Goal: Check status

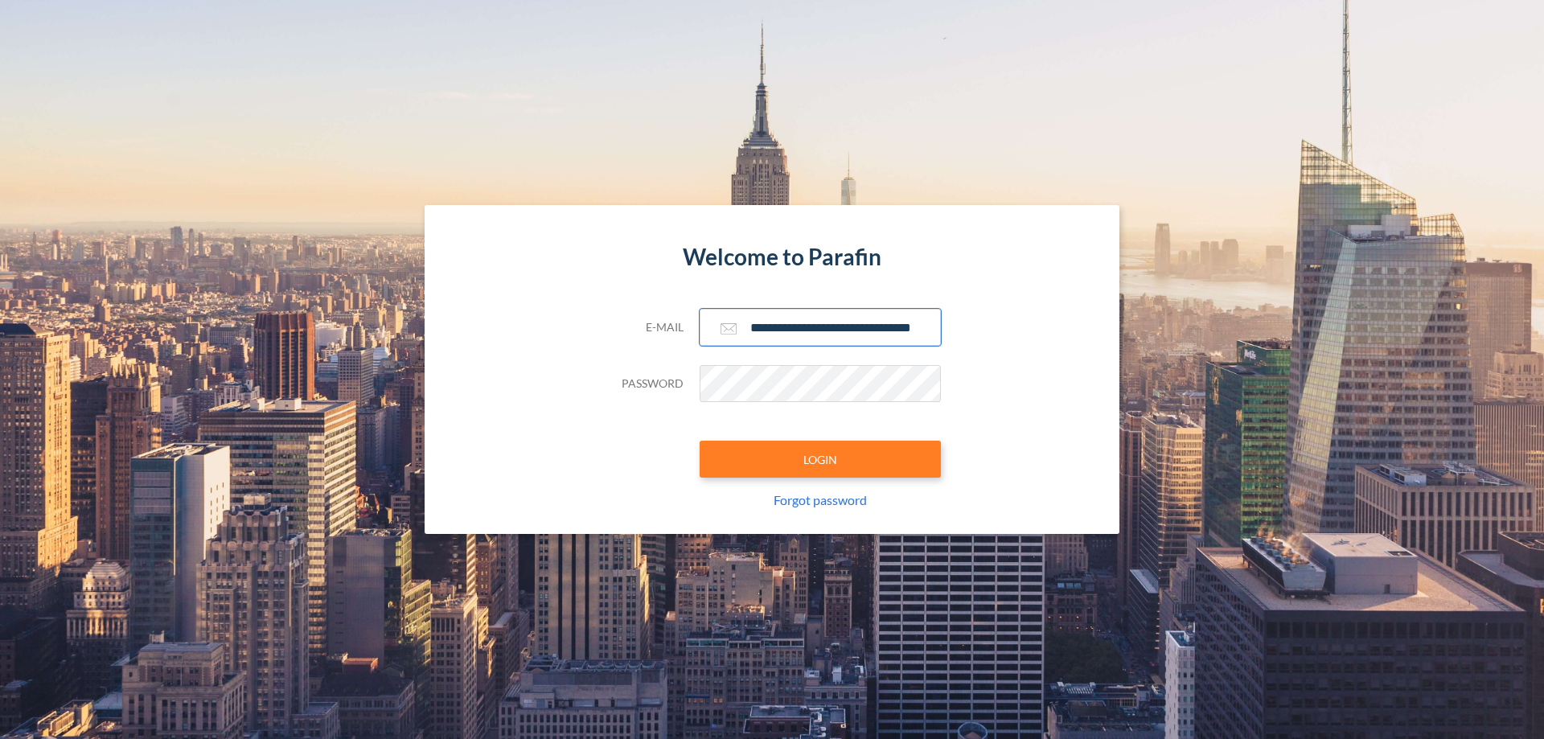
type input "**********"
click at [820, 459] on button "LOGIN" at bounding box center [820, 459] width 241 height 37
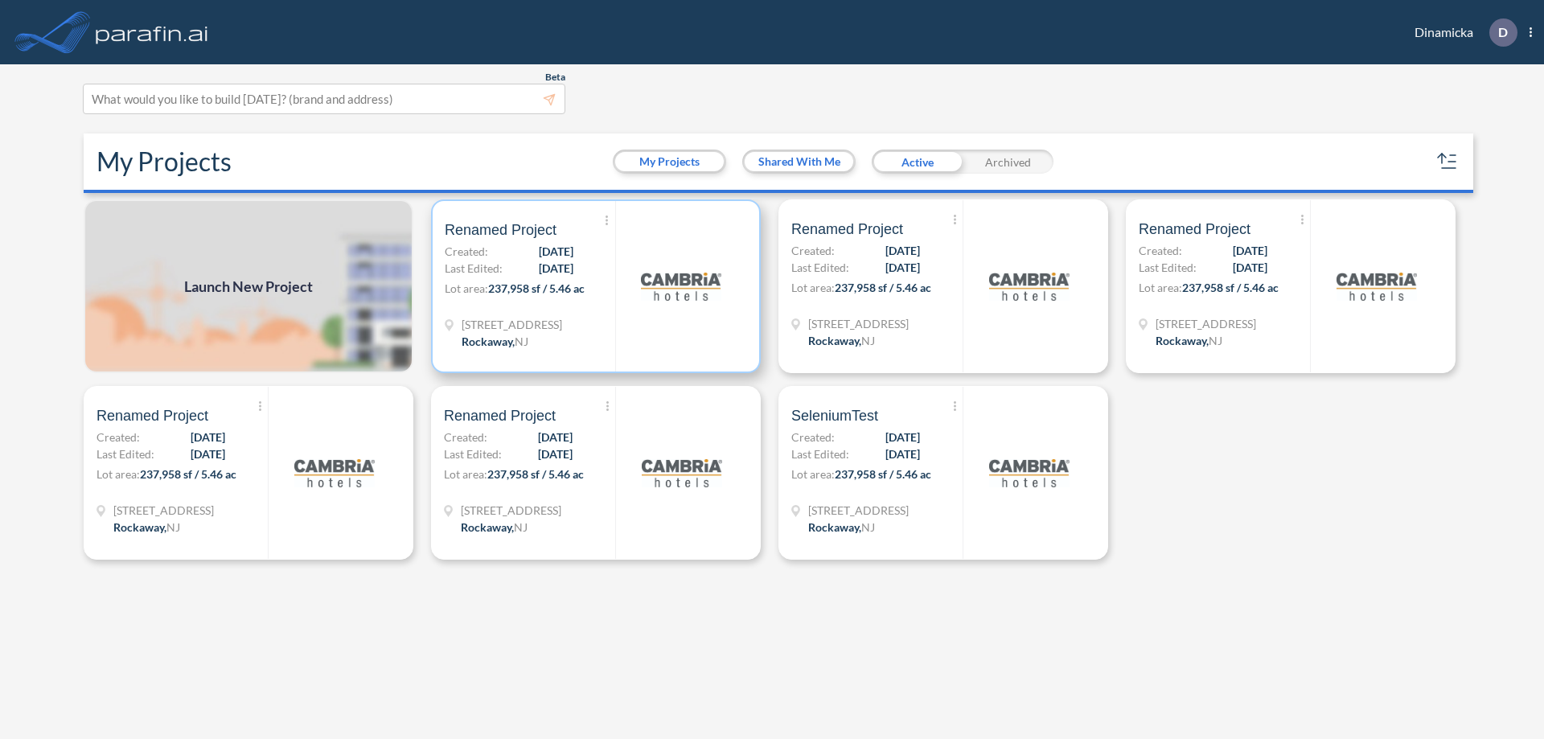
scroll to position [4, 0]
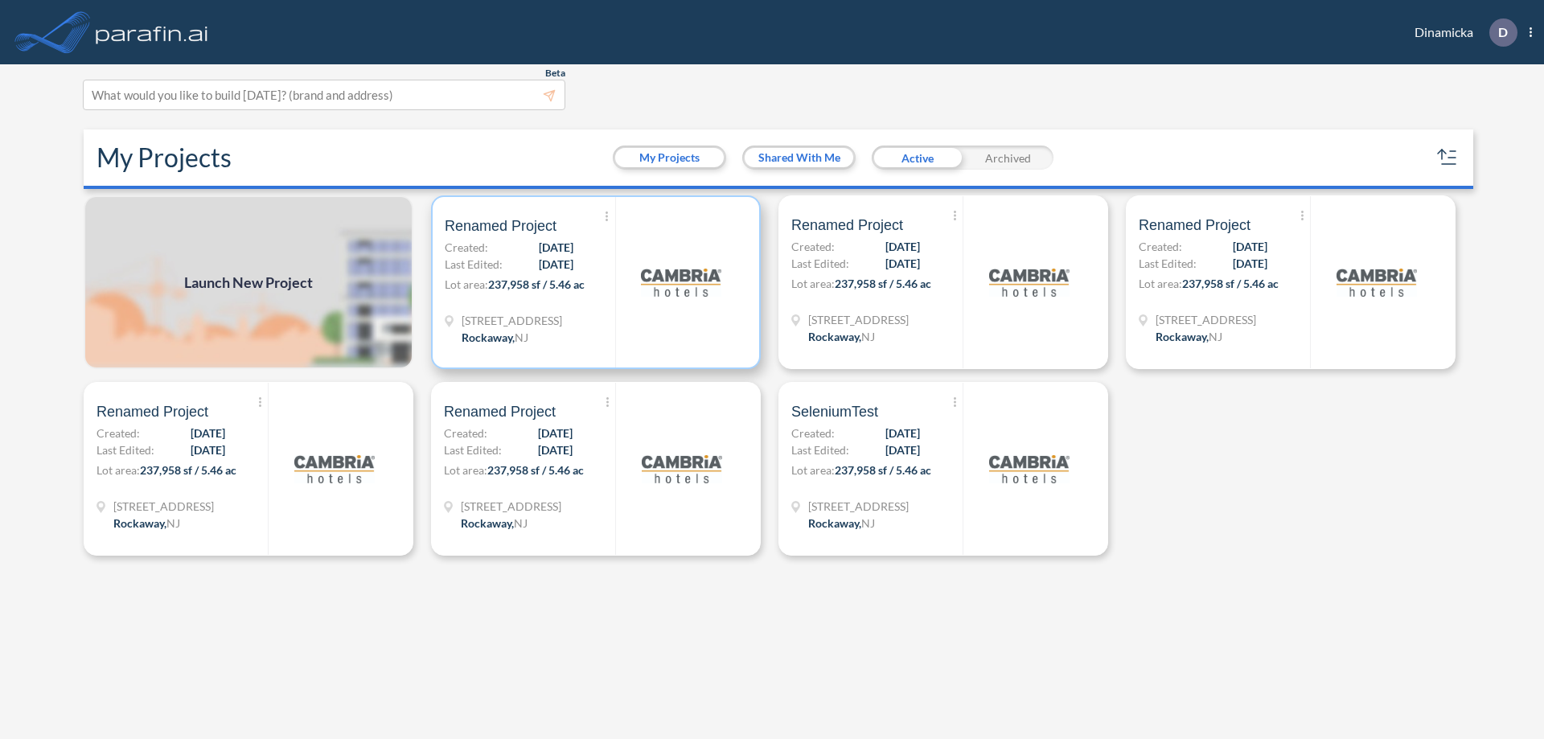
click at [596, 282] on p "Lot area: 237,958 sf / 5.46 ac" at bounding box center [530, 287] width 170 height 23
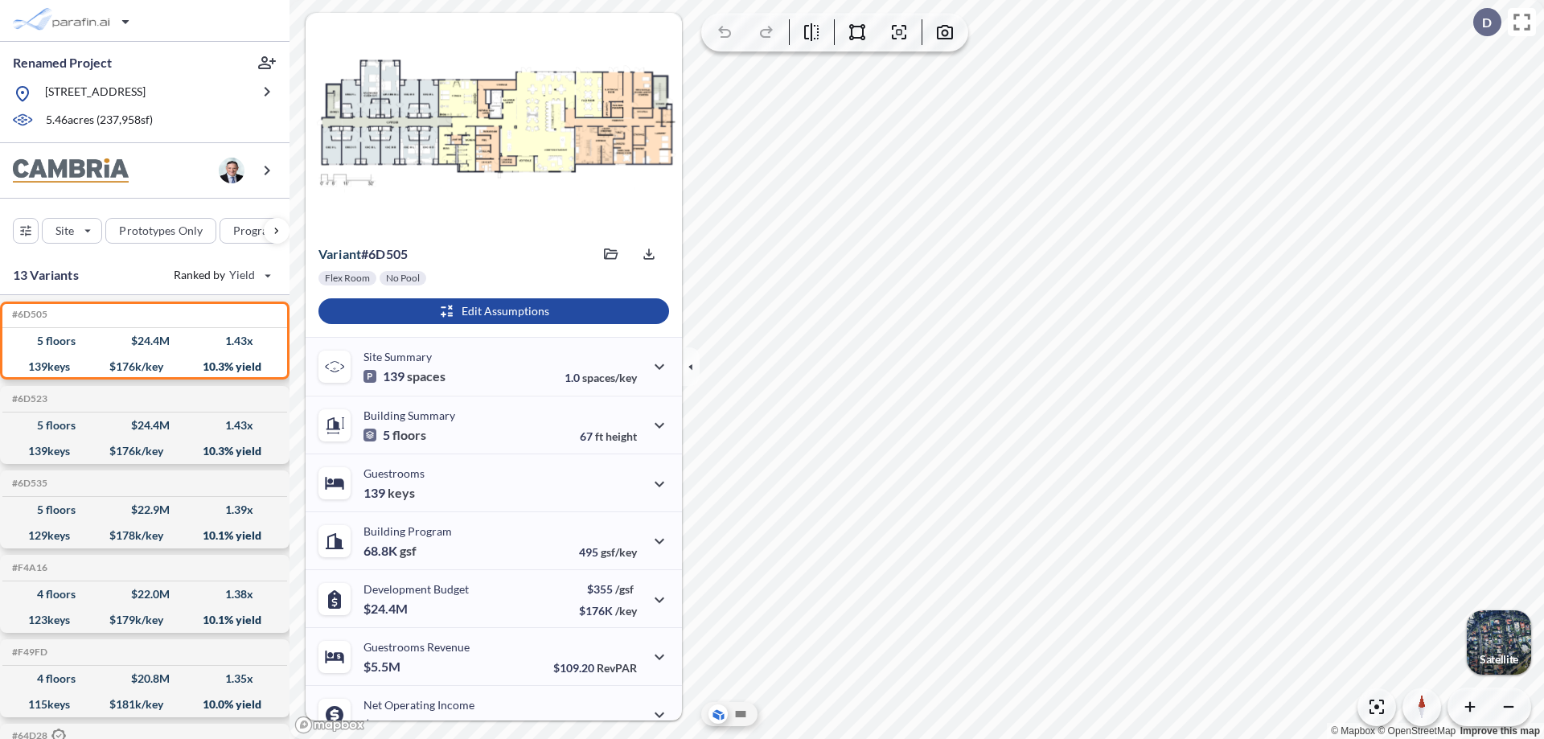
scroll to position [81, 0]
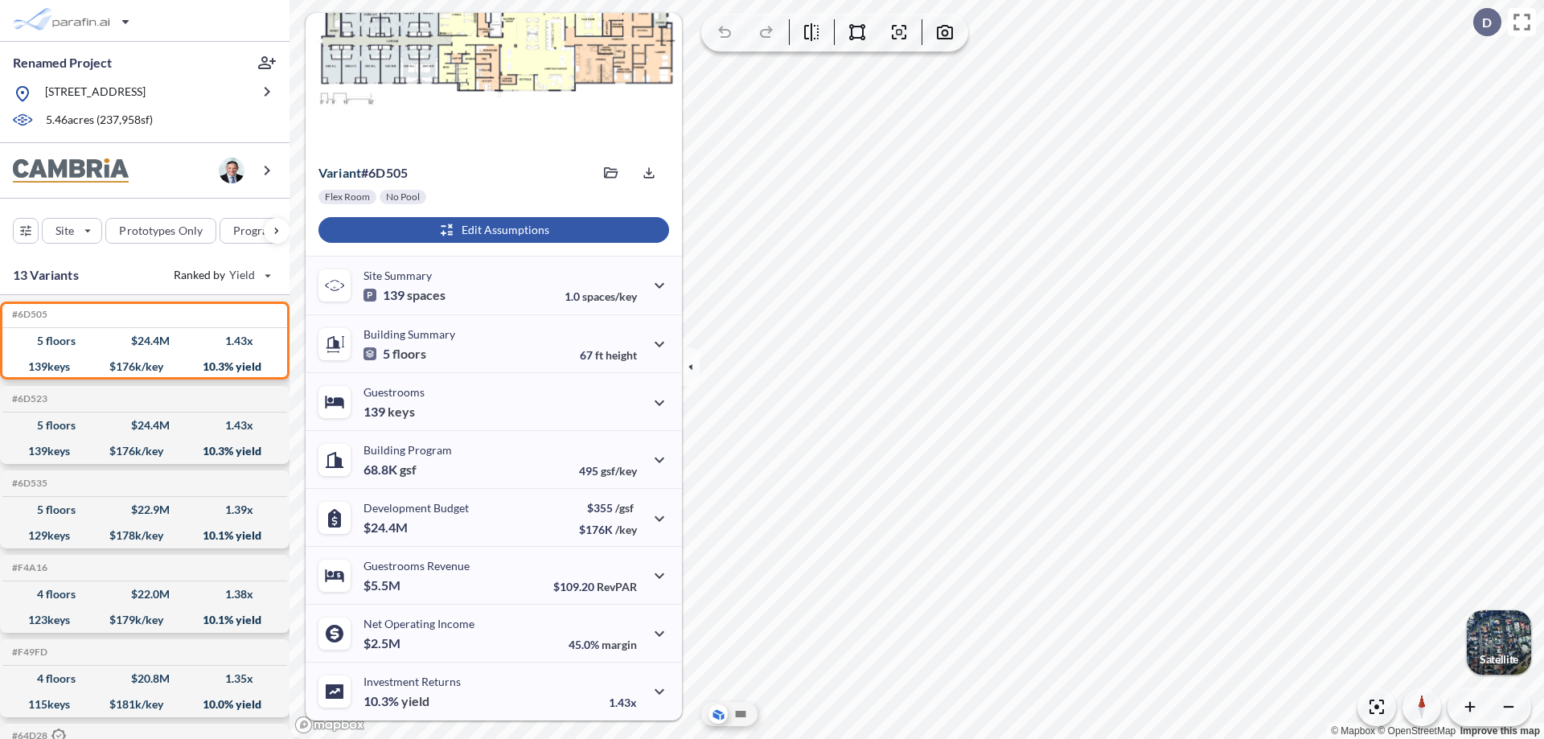
click at [491, 230] on div "button" at bounding box center [493, 230] width 351 height 26
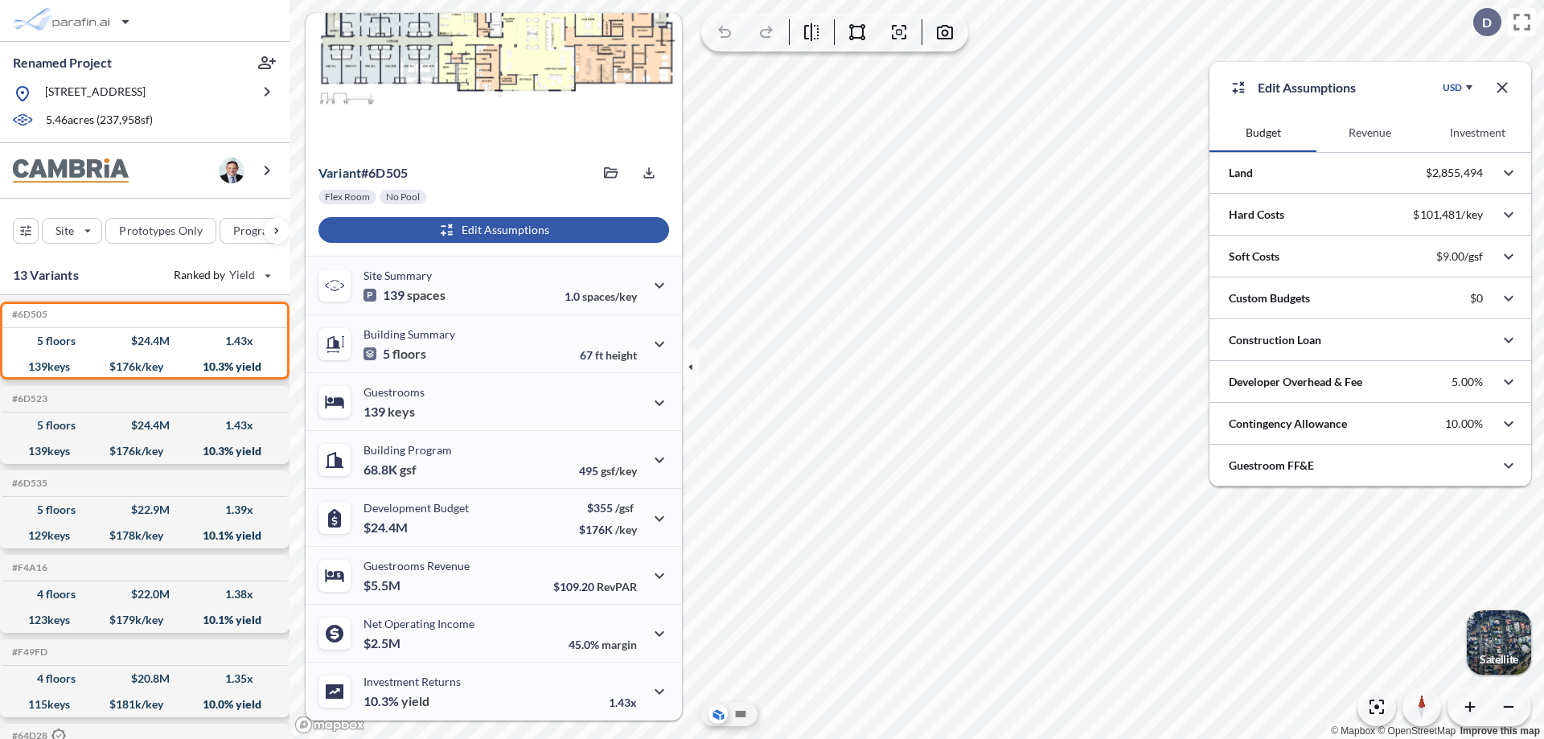
click at [1369, 133] on button "Revenue" at bounding box center [1369, 132] width 107 height 39
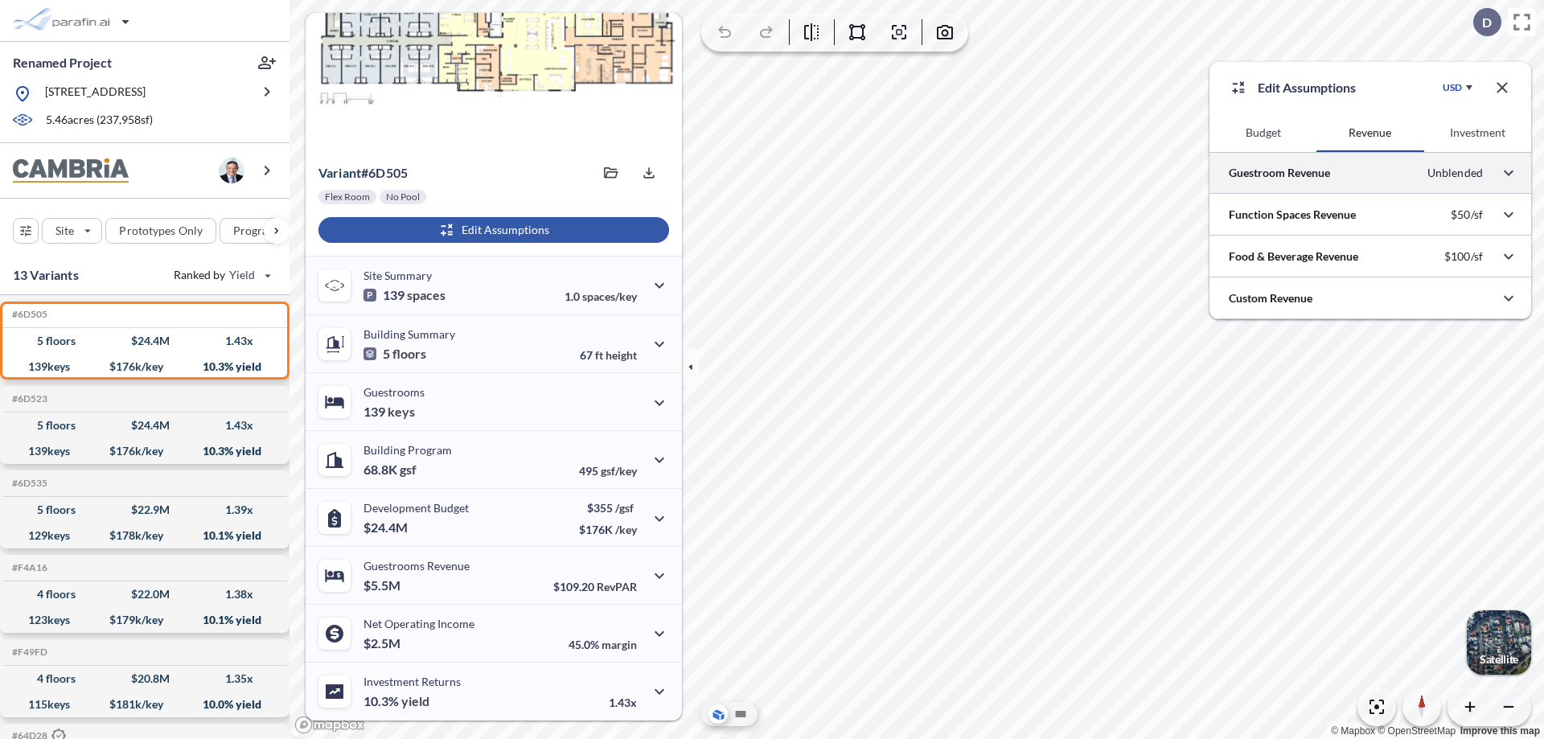
click at [1370, 173] on div at bounding box center [1370, 172] width 322 height 41
